Goal: Use online tool/utility: Use online tool/utility

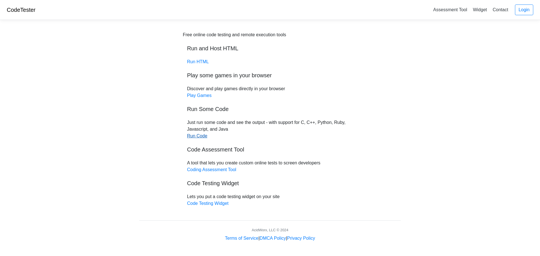
click at [198, 138] on link "Run Code" at bounding box center [197, 136] width 20 height 5
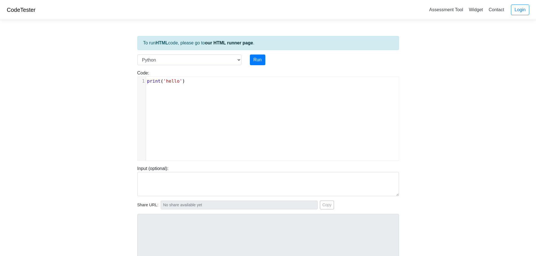
scroll to position [2, 0]
click at [245, 124] on div "xxxxxxxxxx 1 print ( 'hello' )" at bounding box center [272, 123] width 269 height 92
type textarea "print('hello')"
drag, startPoint x: 287, startPoint y: 123, endPoint x: 42, endPoint y: 40, distance: 258.2
click at [42, 40] on body "CodeTester Assessment Tool Widget Contact Login To run HTML code, please go to …" at bounding box center [268, 150] width 536 height 300
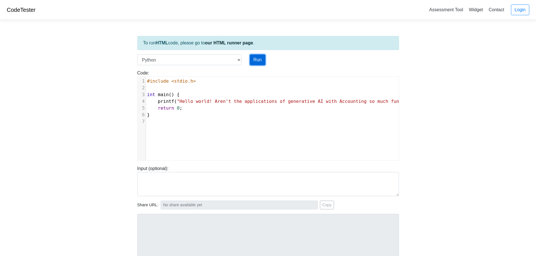
click at [259, 56] on button "Run" at bounding box center [257, 60] width 15 height 11
type input "[URL][DOMAIN_NAME]"
type textarea "Submission status: Runtime Error (NZEC) Stderr: File "script.py", line 3 int ma…"
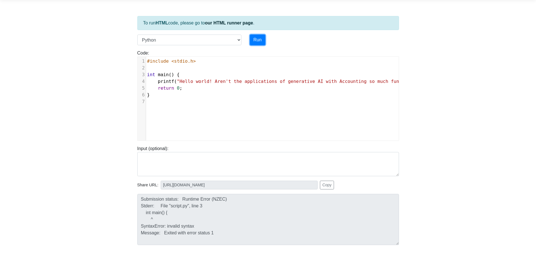
scroll to position [28, 0]
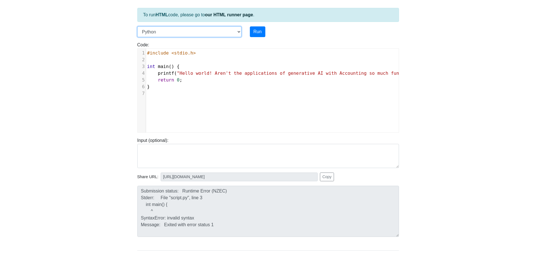
click at [239, 33] on select "C C++ Go Java Javascript Python Ruby" at bounding box center [189, 31] width 104 height 11
select select "c"
click at [137, 26] on select "C C++ Go Java Javascript Python Ruby" at bounding box center [189, 31] width 104 height 11
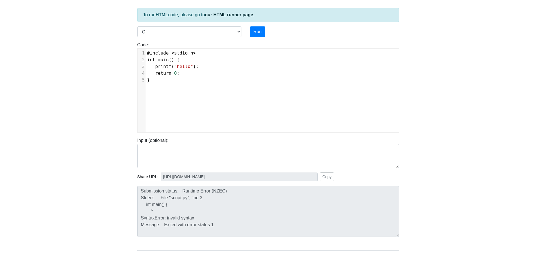
scroll to position [2, 0]
type textarea "#include <stdio.h> int main() { printf("hello"); return 0; }"
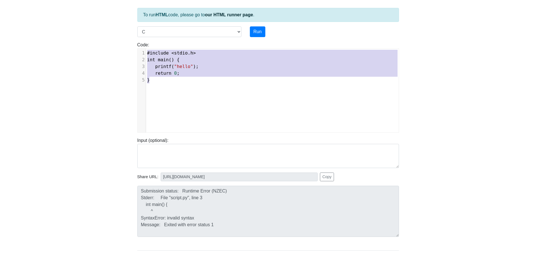
drag, startPoint x: 263, startPoint y: 111, endPoint x: 85, endPoint y: 4, distance: 207.6
click at [85, 4] on body "CodeTester Assessment Tool Widget Contact Login To run HTML code, please go to …" at bounding box center [268, 122] width 536 height 300
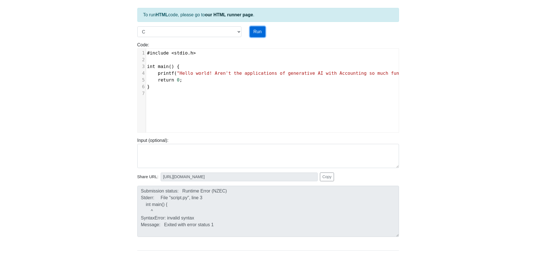
click at [257, 30] on button "Run" at bounding box center [257, 31] width 15 height 11
type input "[URL][DOMAIN_NAME]"
type textarea "Stdout: Hello world! Aren't the applications of generative AI with Accounting s…"
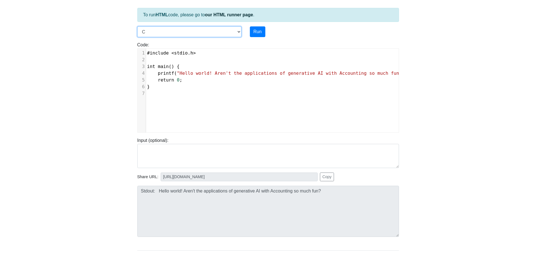
click at [237, 34] on select "C C++ Go Java Javascript Python Ruby" at bounding box center [189, 31] width 104 height 11
select select "python"
click at [137, 26] on select "C C++ Go Java Javascript Python Ruby" at bounding box center [189, 31] width 104 height 11
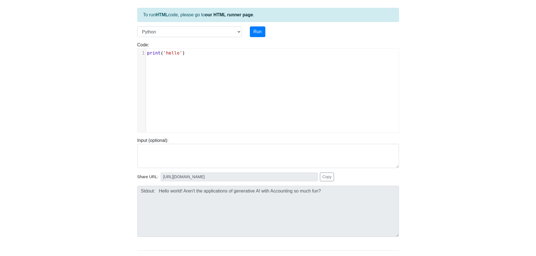
click at [227, 60] on div "xxxxxxxxxx 1 print ( 'hello' )" at bounding box center [272, 95] width 269 height 92
click at [225, 58] on div "xxxxxxxxxx 1 print ( 'hello' )" at bounding box center [272, 95] width 269 height 92
type textarea "print('hello')"
click at [225, 58] on div "x 1 print ( 'hello' )" at bounding box center [272, 95] width 269 height 92
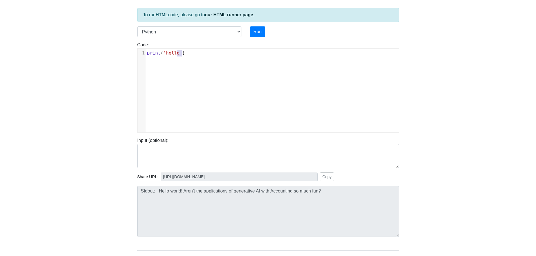
click at [225, 58] on div "x 1 print ( 'hello' )" at bounding box center [272, 95] width 269 height 92
type textarea "print('hello')"
click at [225, 58] on div "x 1 print ( 'hello' )" at bounding box center [272, 95] width 269 height 92
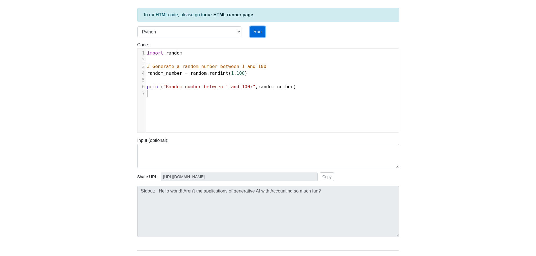
click at [257, 33] on button "Run" at bounding box center [257, 31] width 15 height 11
type input "[URL][DOMAIN_NAME]"
type textarea "Stdout: Random number between 1 and 100: 72"
click at [255, 32] on button "Run" at bounding box center [257, 31] width 15 height 11
type input "[URL][DOMAIN_NAME]"
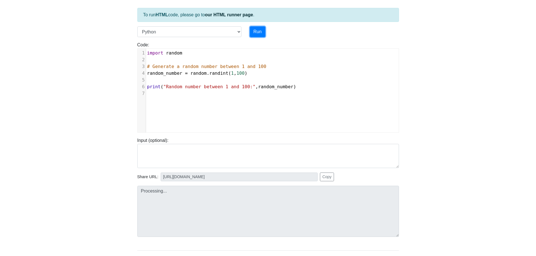
type textarea "Stdout: Random number between 1 and 100: 18"
click at [111, 118] on body "CodeTester Assessment Tool Widget Contact Login To run HTML code, please go to …" at bounding box center [268, 122] width 536 height 300
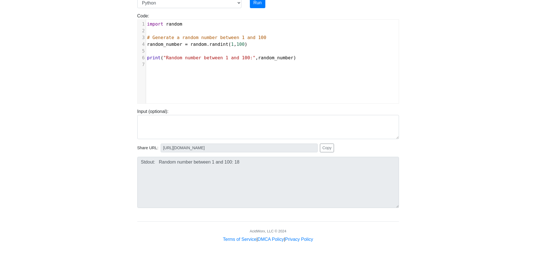
scroll to position [57, 0]
